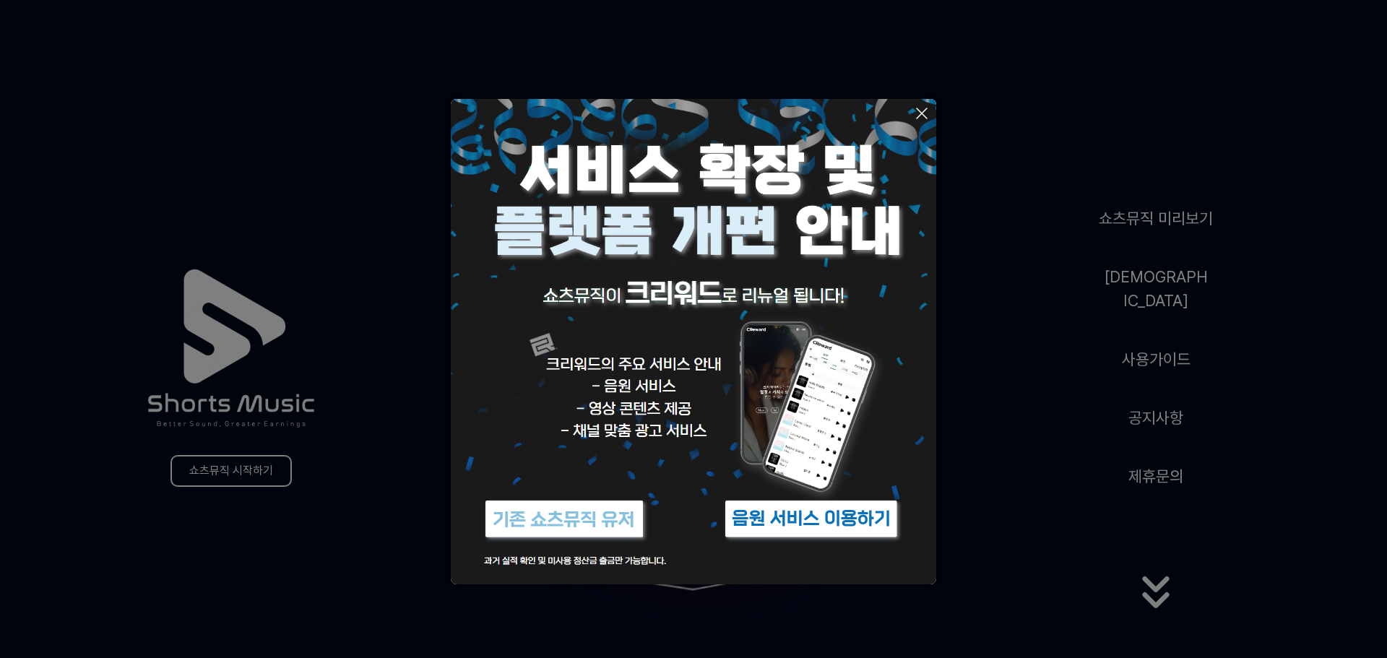
click at [1097, 500] on button at bounding box center [693, 329] width 1387 height 658
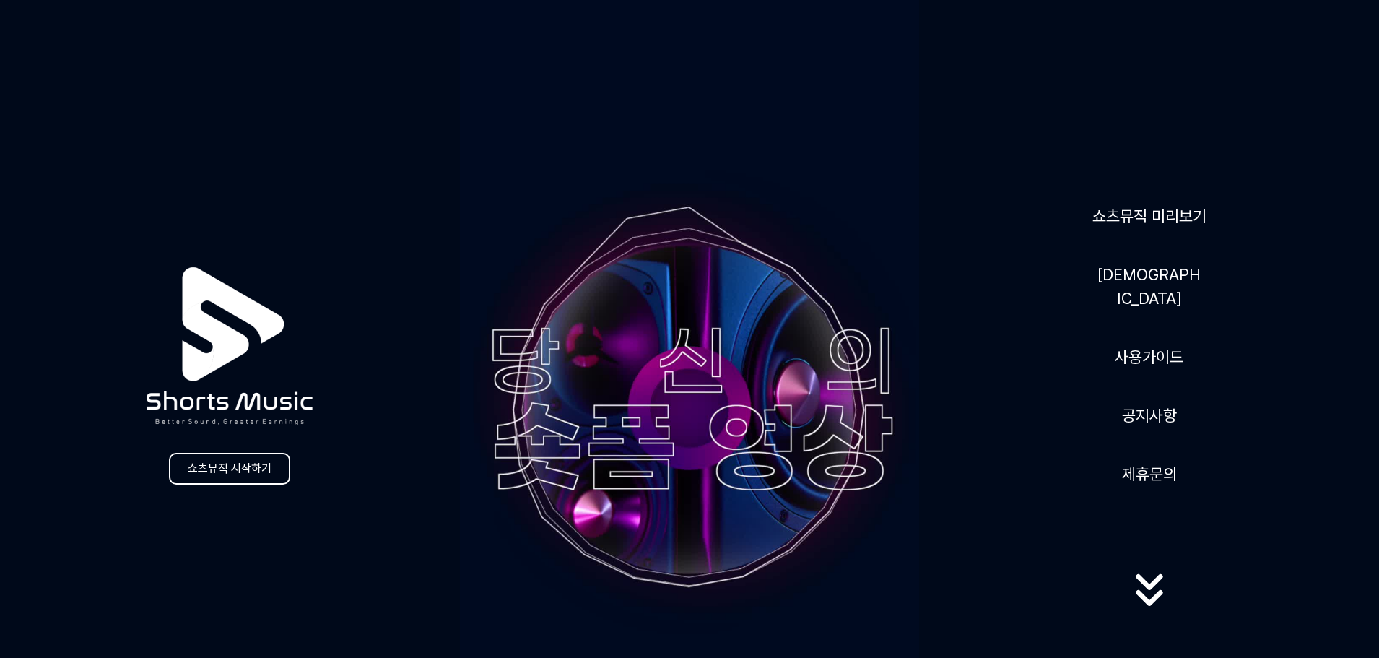
click at [1150, 262] on div "쇼츠뮤직 미리보기 음원 사용가이드 공지사항 제휴문의" at bounding box center [1149, 408] width 460 height 443
click at [1160, 349] on link "사용가이드" at bounding box center [1149, 356] width 80 height 35
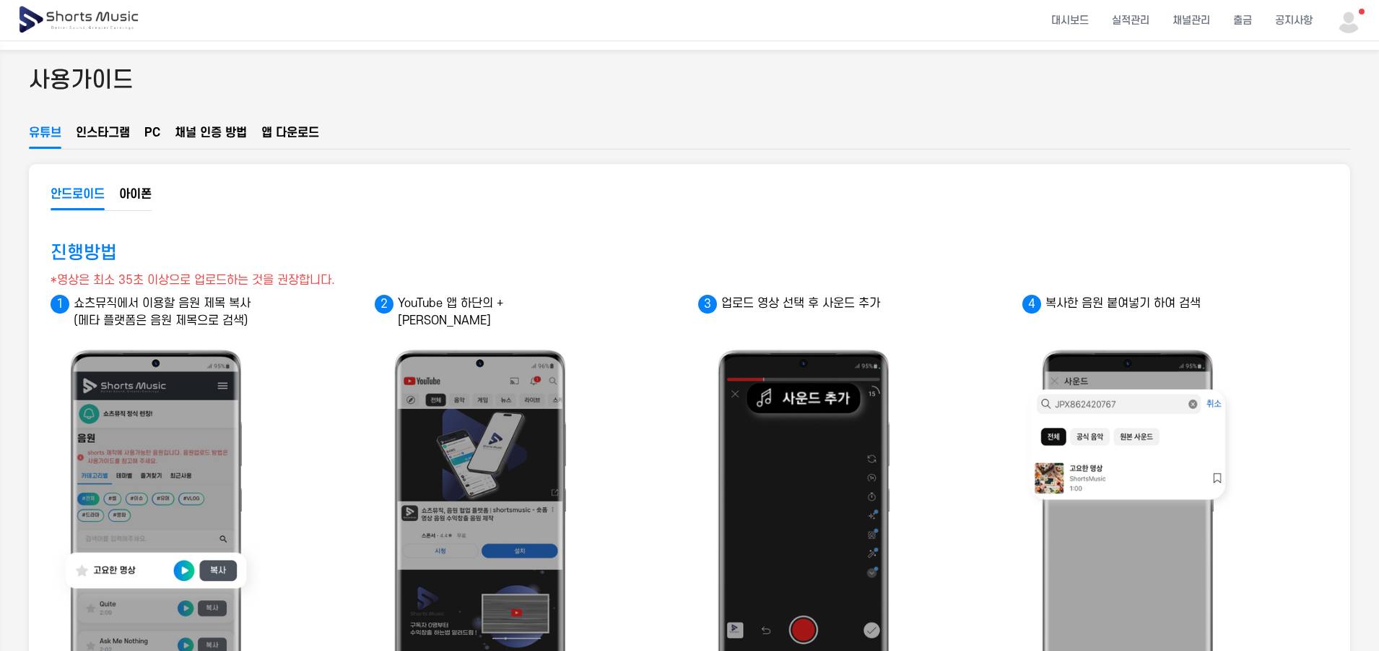
scroll to position [72, 0]
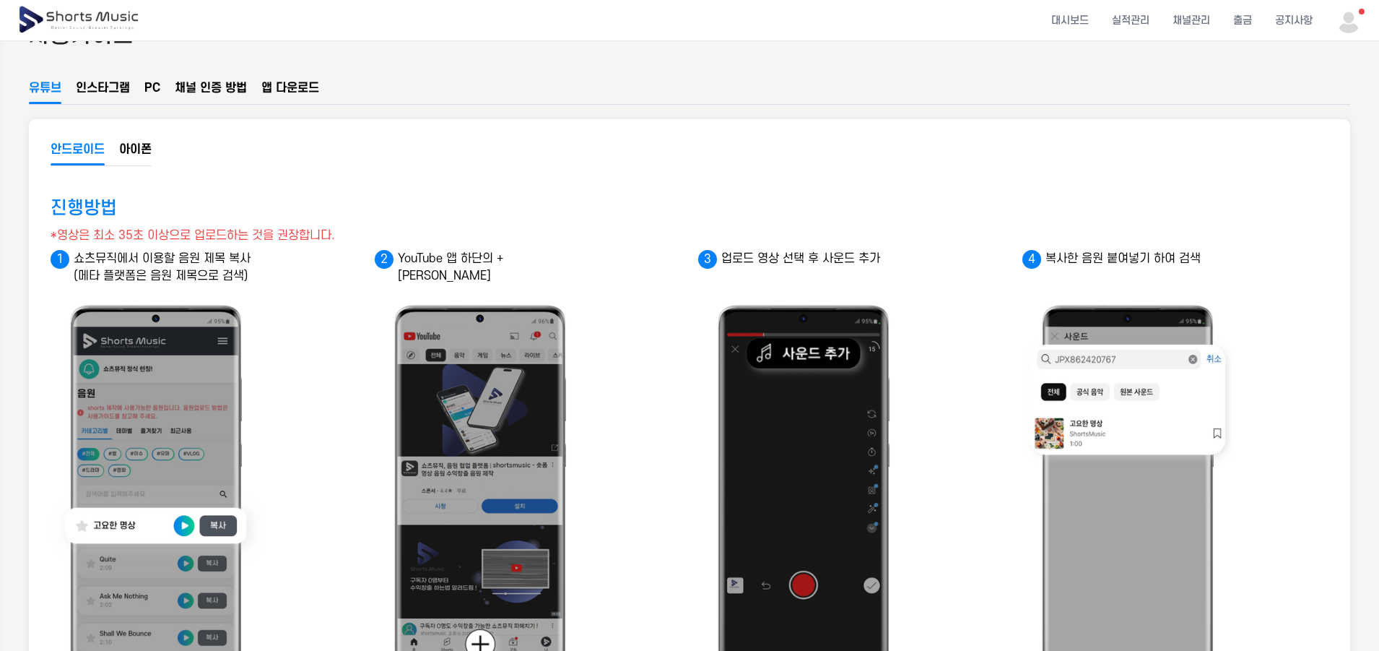
click at [92, 94] on button "인스타그램" at bounding box center [103, 91] width 54 height 25
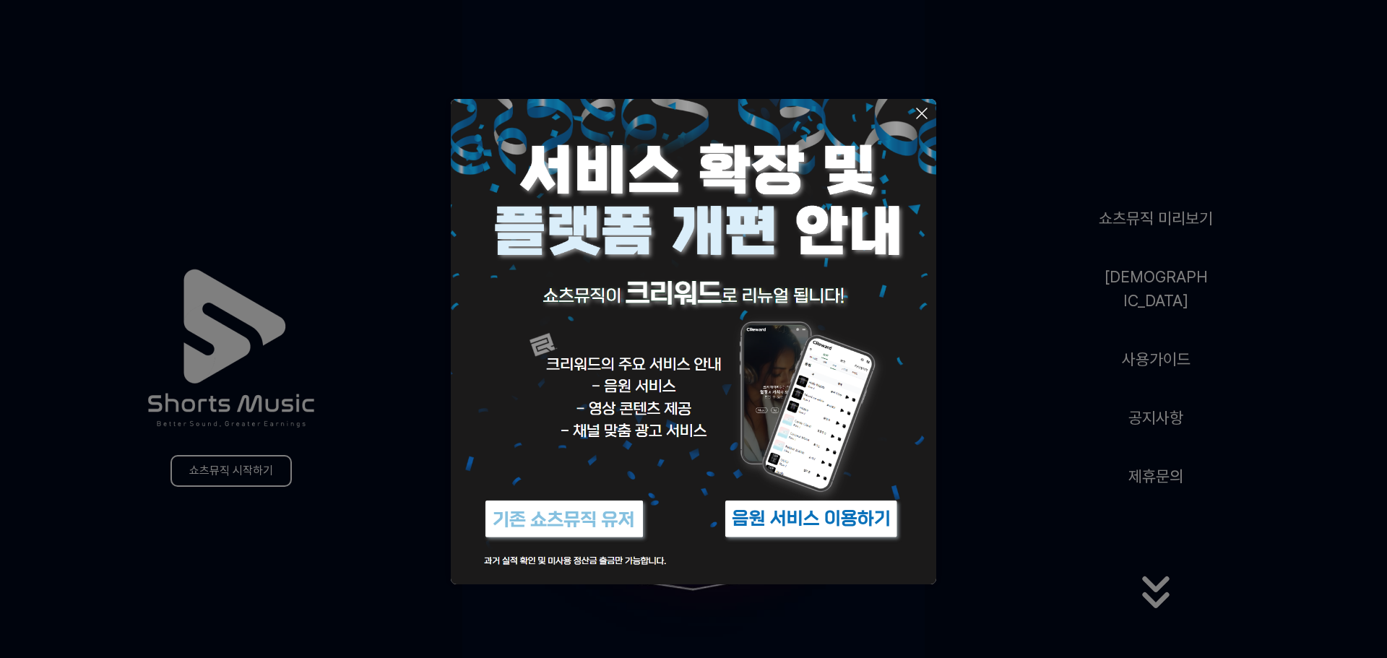
click at [812, 519] on img at bounding box center [811, 519] width 181 height 54
click at [341, 538] on button at bounding box center [693, 329] width 1387 height 658
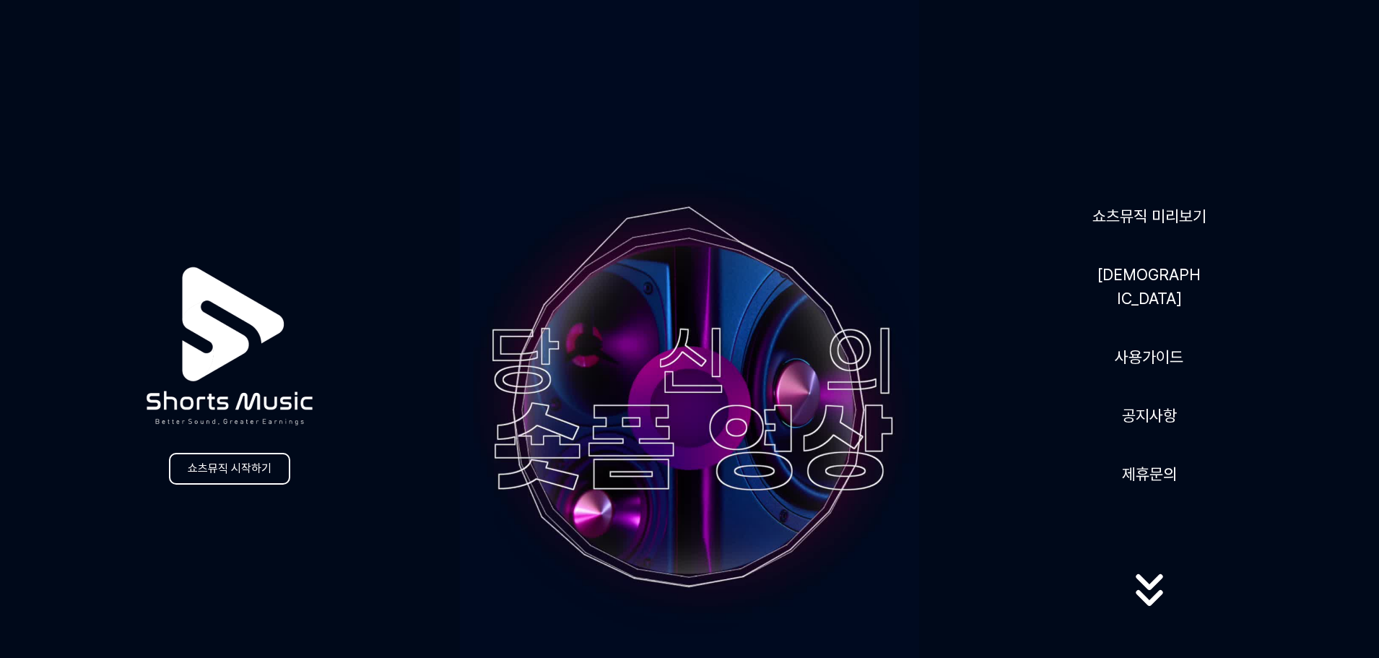
click at [889, 338] on video at bounding box center [690, 409] width 460 height 818
